Goal: Information Seeking & Learning: Learn about a topic

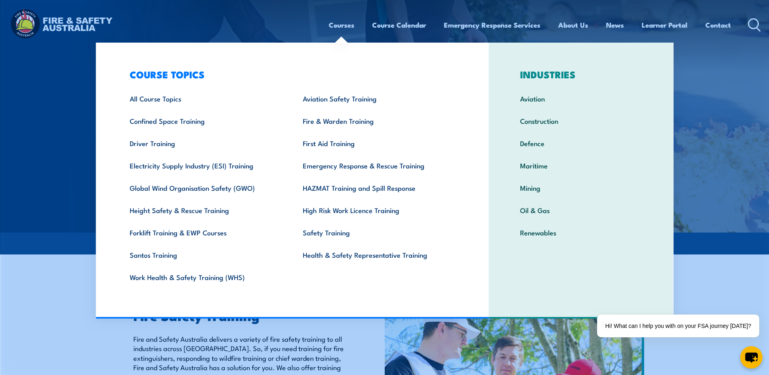
click at [337, 27] on link "Courses" at bounding box center [342, 24] width 26 height 21
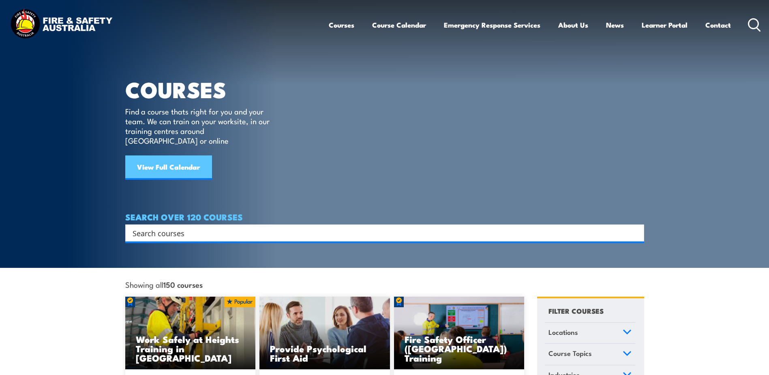
click at [185, 157] on link "View Full Calendar" at bounding box center [168, 167] width 87 height 24
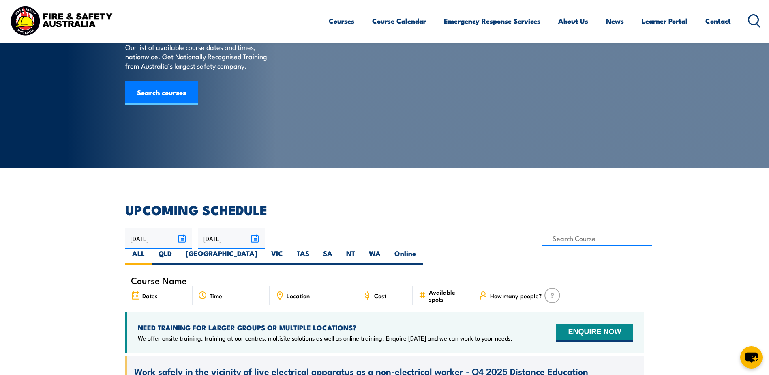
scroll to position [122, 0]
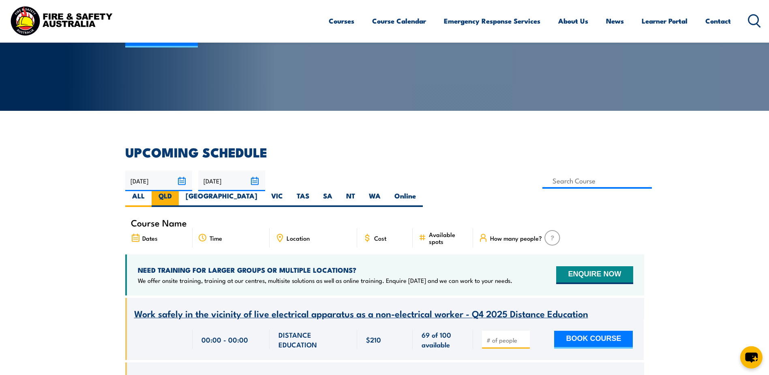
click at [179, 191] on label "QLD" at bounding box center [165, 199] width 27 height 16
click at [177, 191] on input "QLD" at bounding box center [174, 193] width 5 height 5
radio input "true"
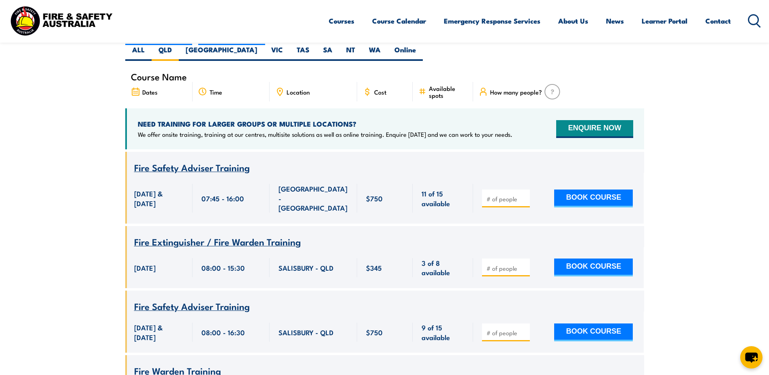
scroll to position [227, 0]
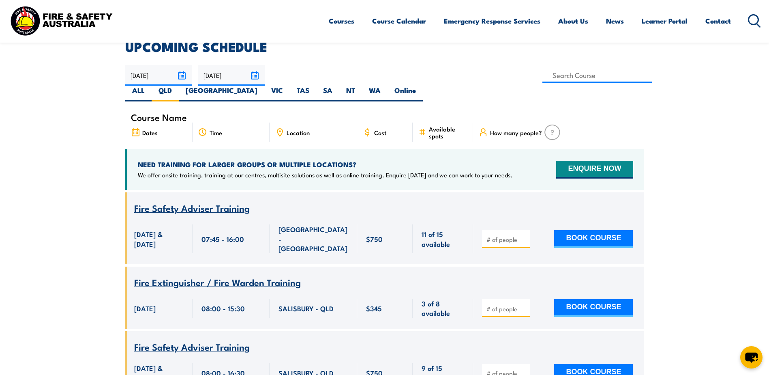
click at [306, 129] on span "Location" at bounding box center [298, 132] width 23 height 7
click at [348, 122] on div "Location" at bounding box center [314, 131] width 88 height 19
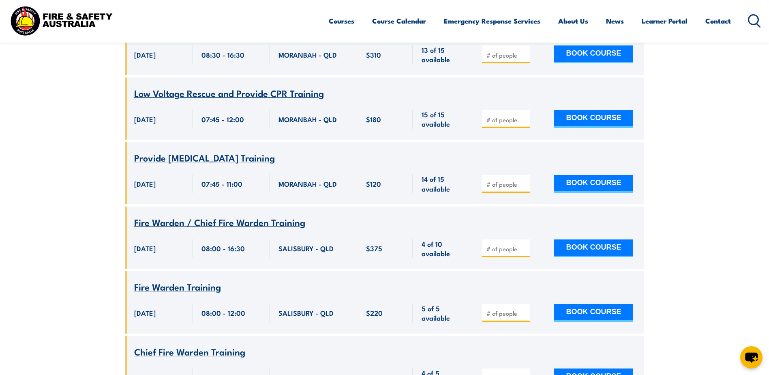
scroll to position [1241, 0]
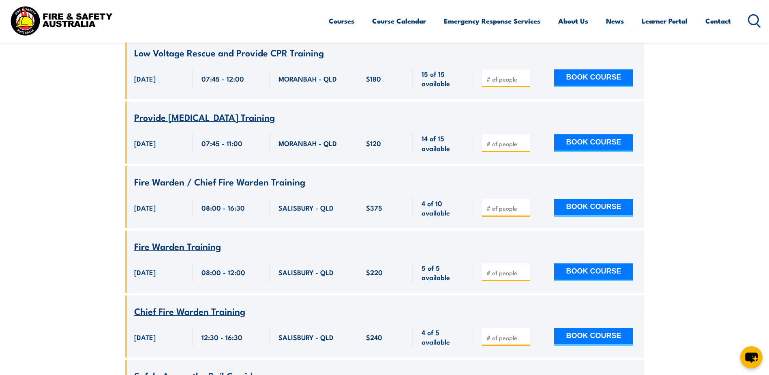
click at [248, 174] on span "Fire Warden / Chief Fire Warden Training" at bounding box center [219, 181] width 171 height 14
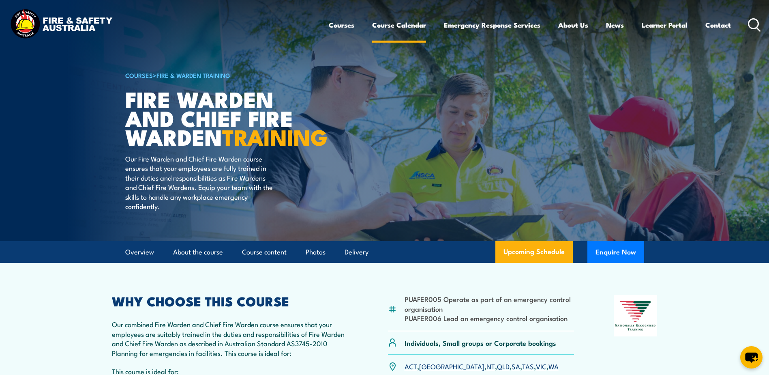
click at [395, 27] on link "Course Calendar" at bounding box center [399, 24] width 54 height 21
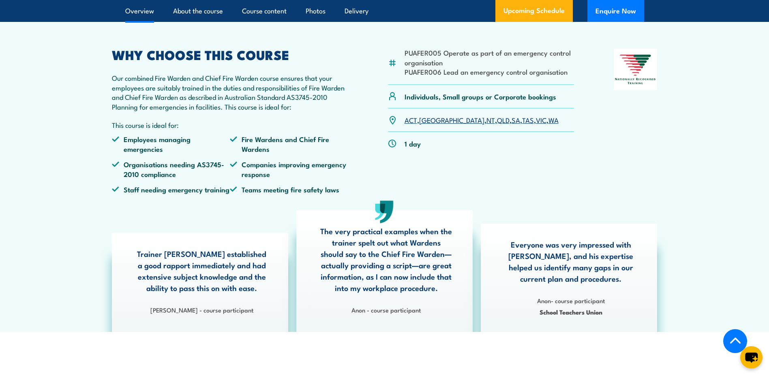
scroll to position [203, 0]
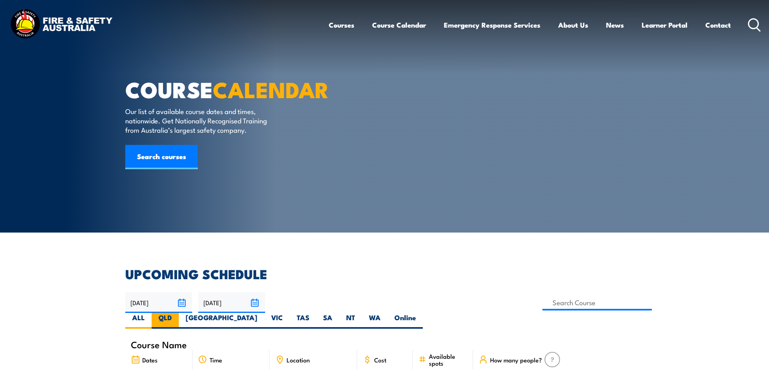
click at [179, 313] on label "QLD" at bounding box center [165, 321] width 27 height 16
click at [177, 313] on input "QLD" at bounding box center [174, 315] width 5 height 5
radio input "true"
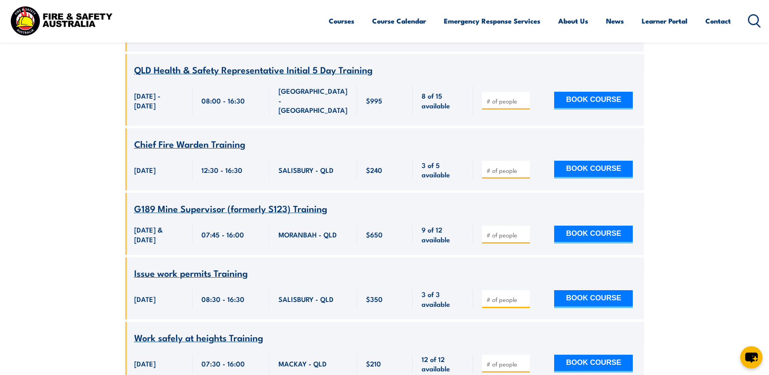
scroll to position [3106, 0]
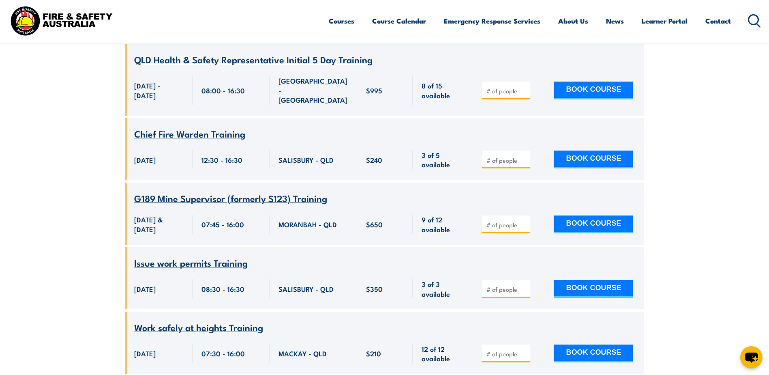
click at [147, 255] on span "Issue work permits Training" at bounding box center [191, 262] width 114 height 14
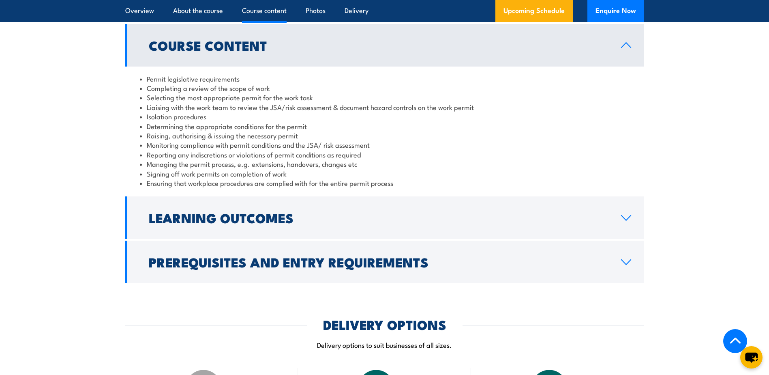
scroll to position [771, 0]
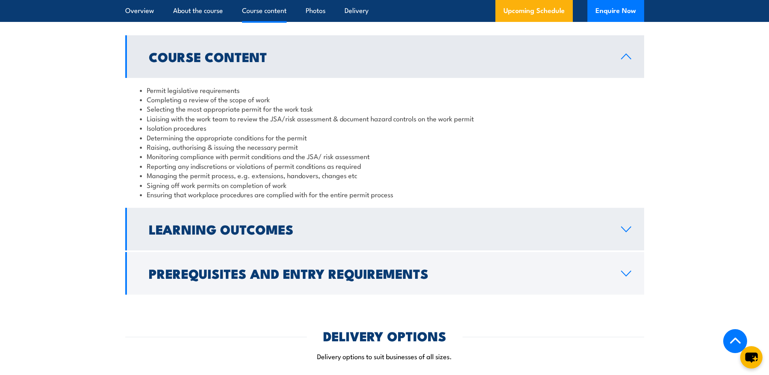
click at [592, 225] on h2 "Learning Outcomes" at bounding box center [378, 228] width 459 height 11
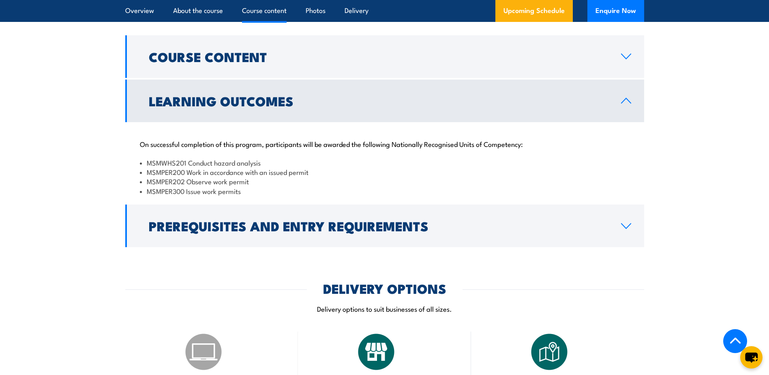
scroll to position [730, 0]
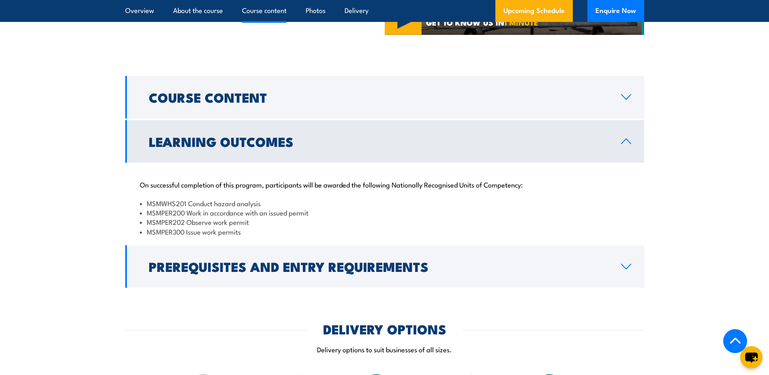
click at [507, 135] on h2 "Learning Outcomes" at bounding box center [378, 140] width 459 height 11
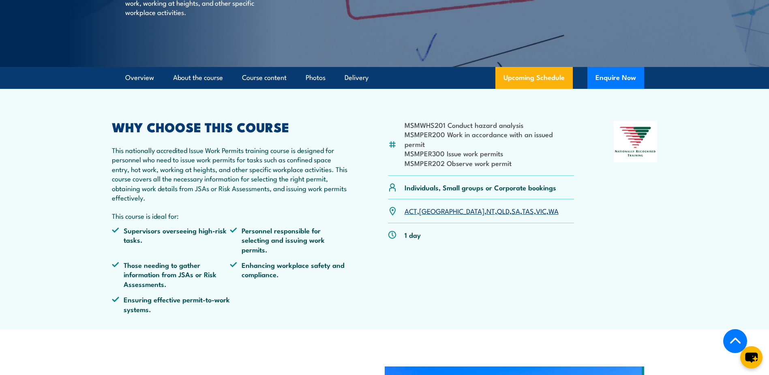
scroll to position [162, 0]
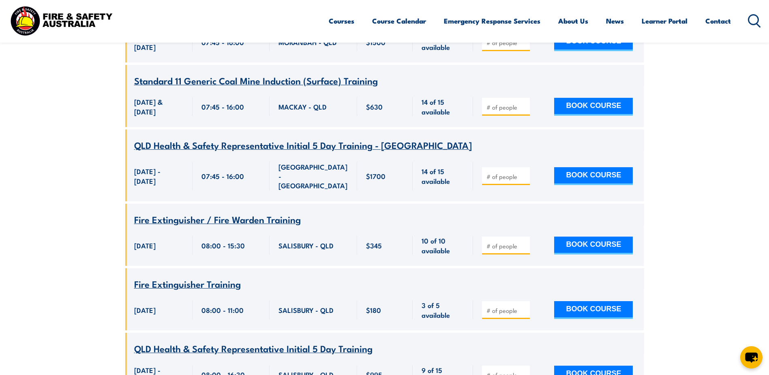
scroll to position [4161, 0]
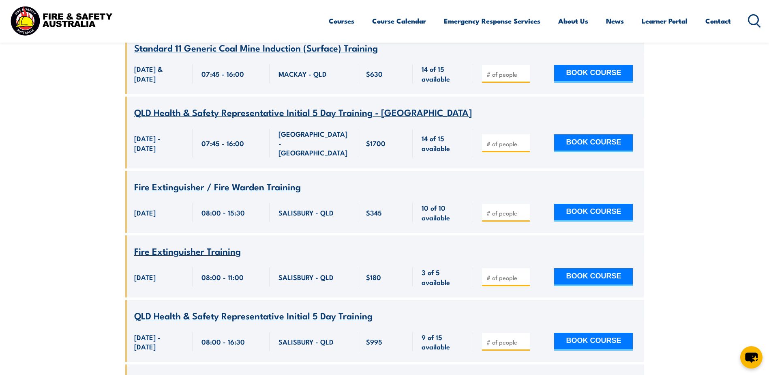
click at [302, 308] on span "QLD Health & Safety Representative Initial 5 Day Training" at bounding box center [253, 315] width 238 height 14
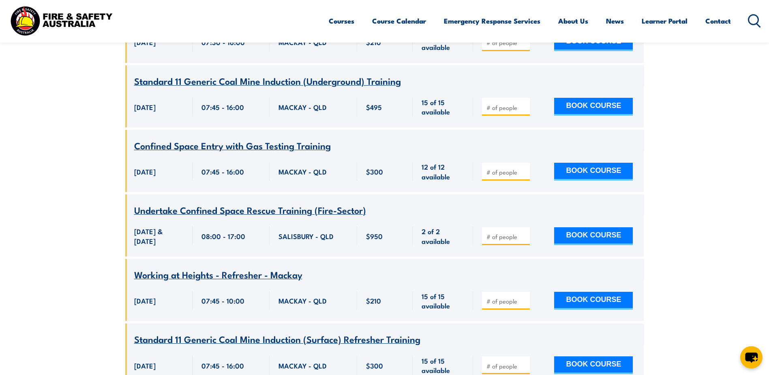
scroll to position [5661, 0]
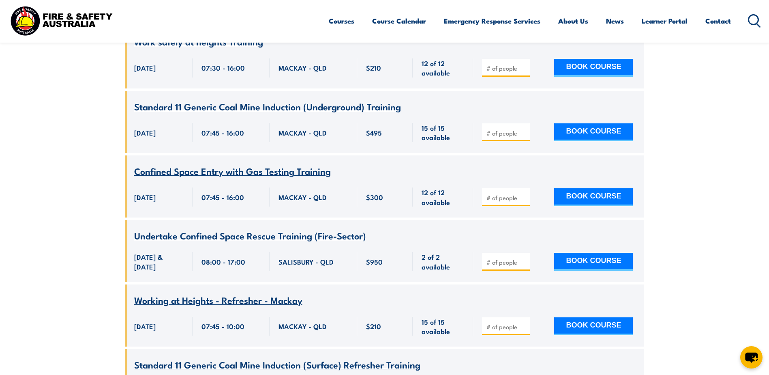
click at [300, 228] on span "Undertake Confined Space Rescue Training (Fire-Sector)" at bounding box center [250, 235] width 232 height 14
